Goal: Task Accomplishment & Management: Manage account settings

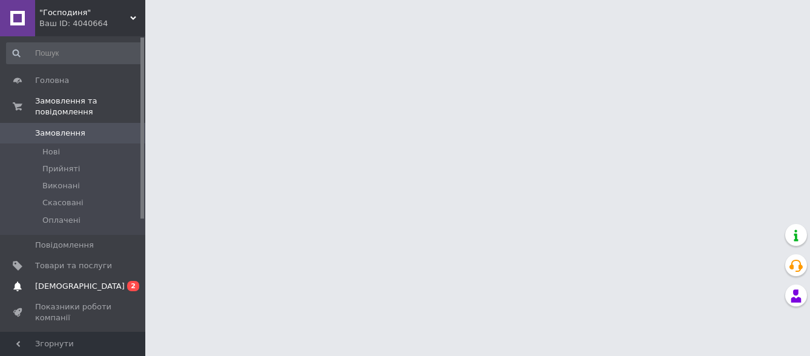
click at [68, 281] on span "[DEMOGRAPHIC_DATA]" at bounding box center [80, 286] width 90 height 11
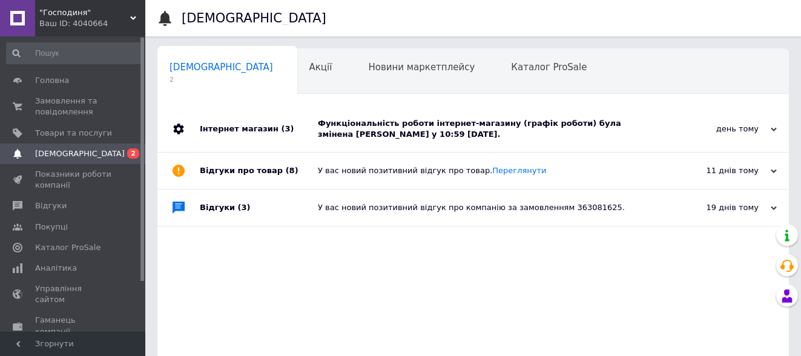
click at [435, 122] on div "Функціональність роботи інтернет-магазину (графік роботи) була змінена [PERSON_…" at bounding box center [487, 129] width 338 height 22
